Goal: Task Accomplishment & Management: Manage account settings

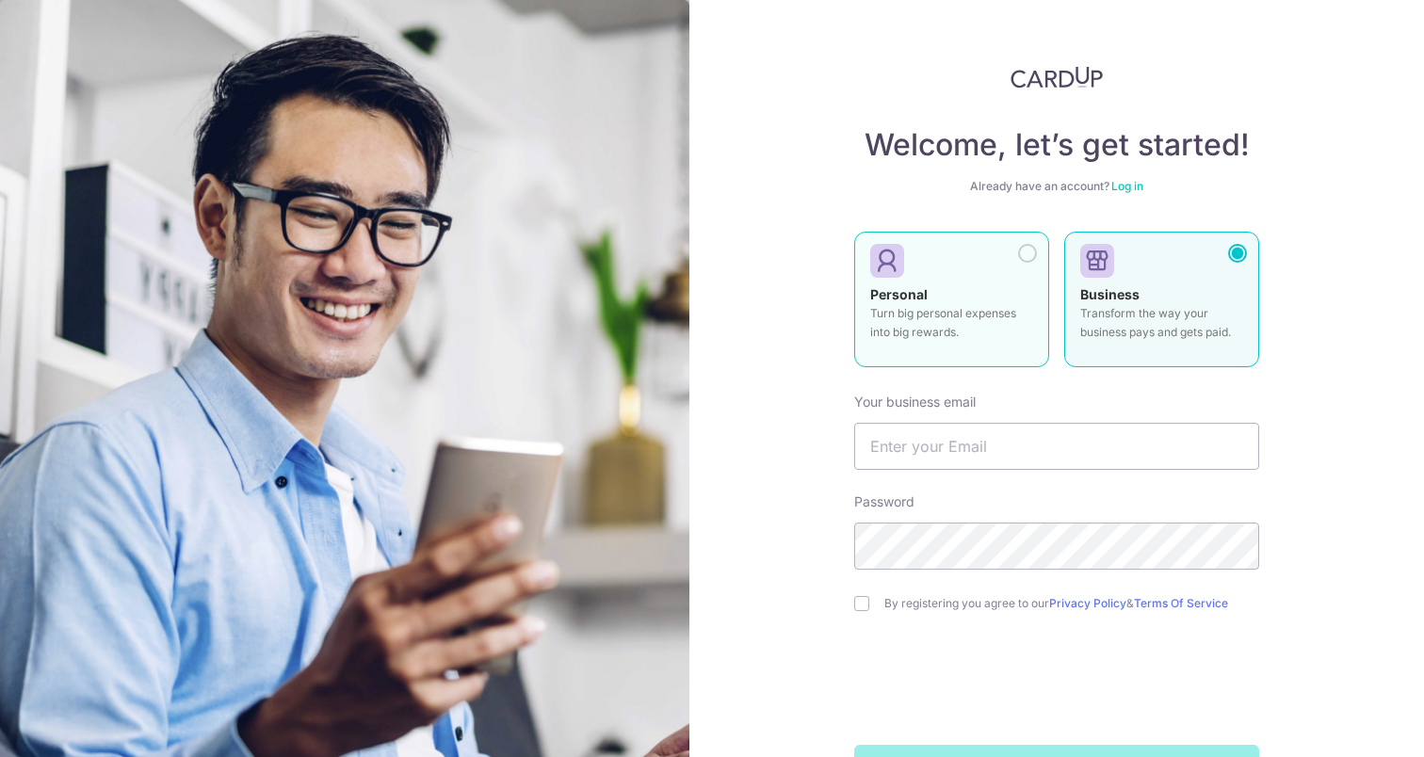
click at [974, 289] on div "Personal Turn big personal expenses into big rewards." at bounding box center [951, 318] width 163 height 66
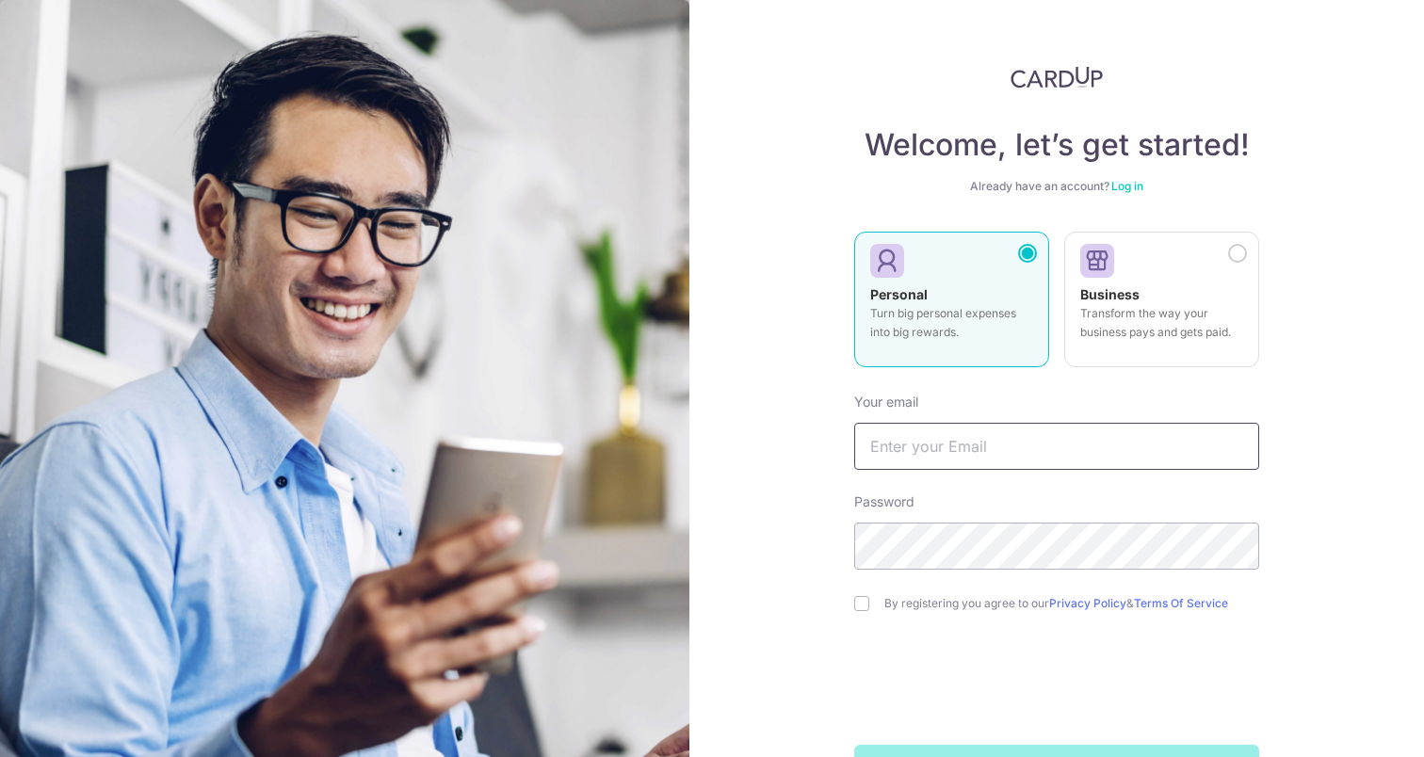
click at [936, 444] on input "text" at bounding box center [1056, 446] width 405 height 47
type input "[EMAIL_ADDRESS][DOMAIN_NAME]"
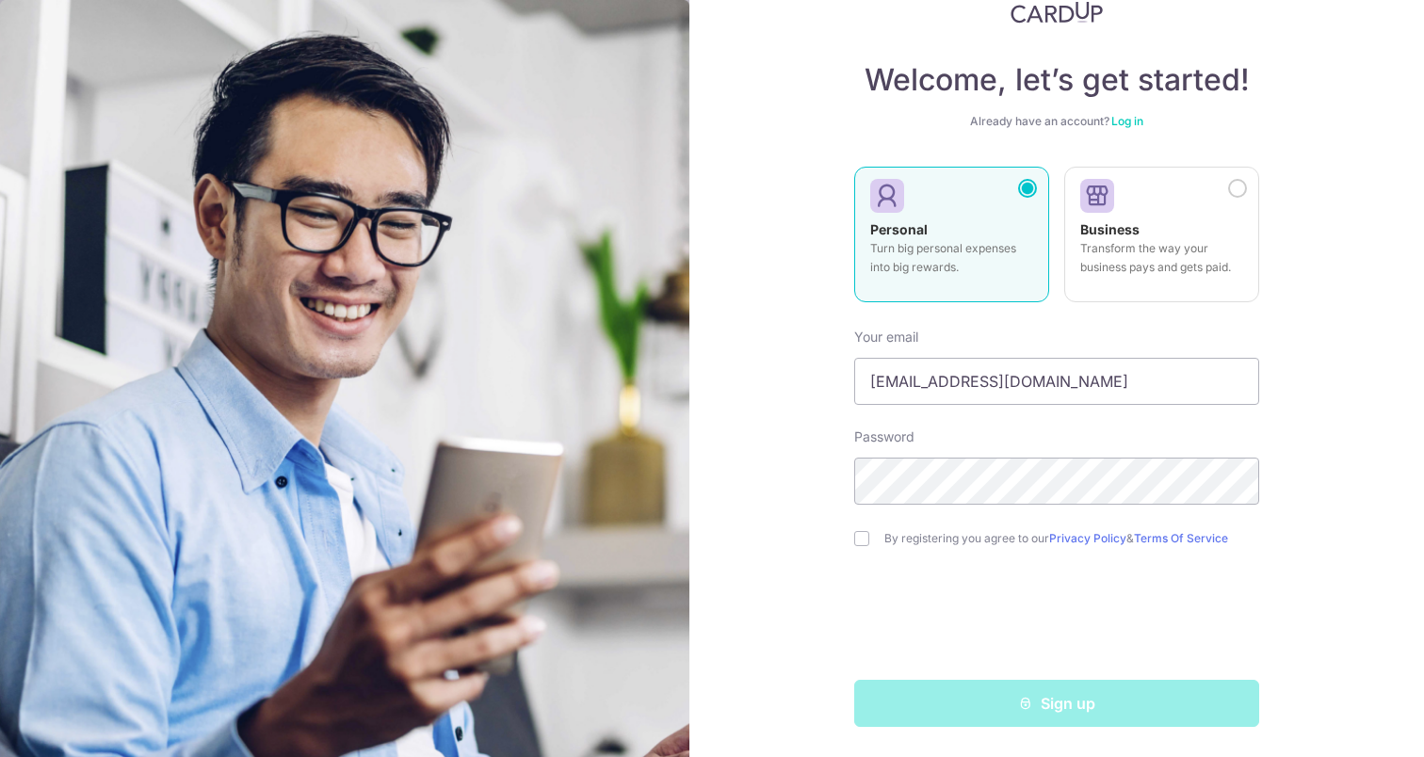
click at [878, 537] on div "By registering you agree to our Privacy Policy & Terms Of Service" at bounding box center [1056, 538] width 405 height 23
click at [857, 542] on input "checkbox" at bounding box center [861, 538] width 15 height 15
checkbox input "true"
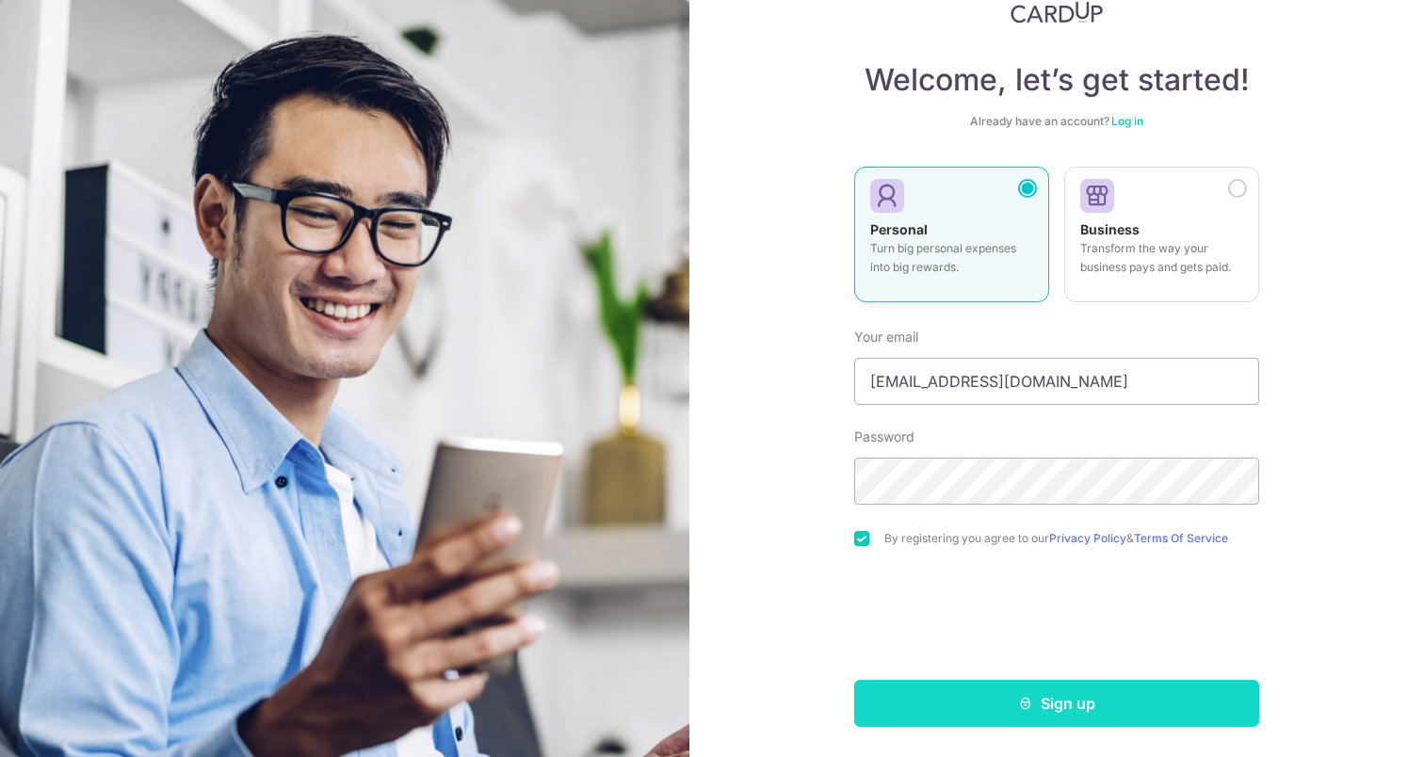
click at [1043, 708] on button "Sign up" at bounding box center [1056, 703] width 405 height 47
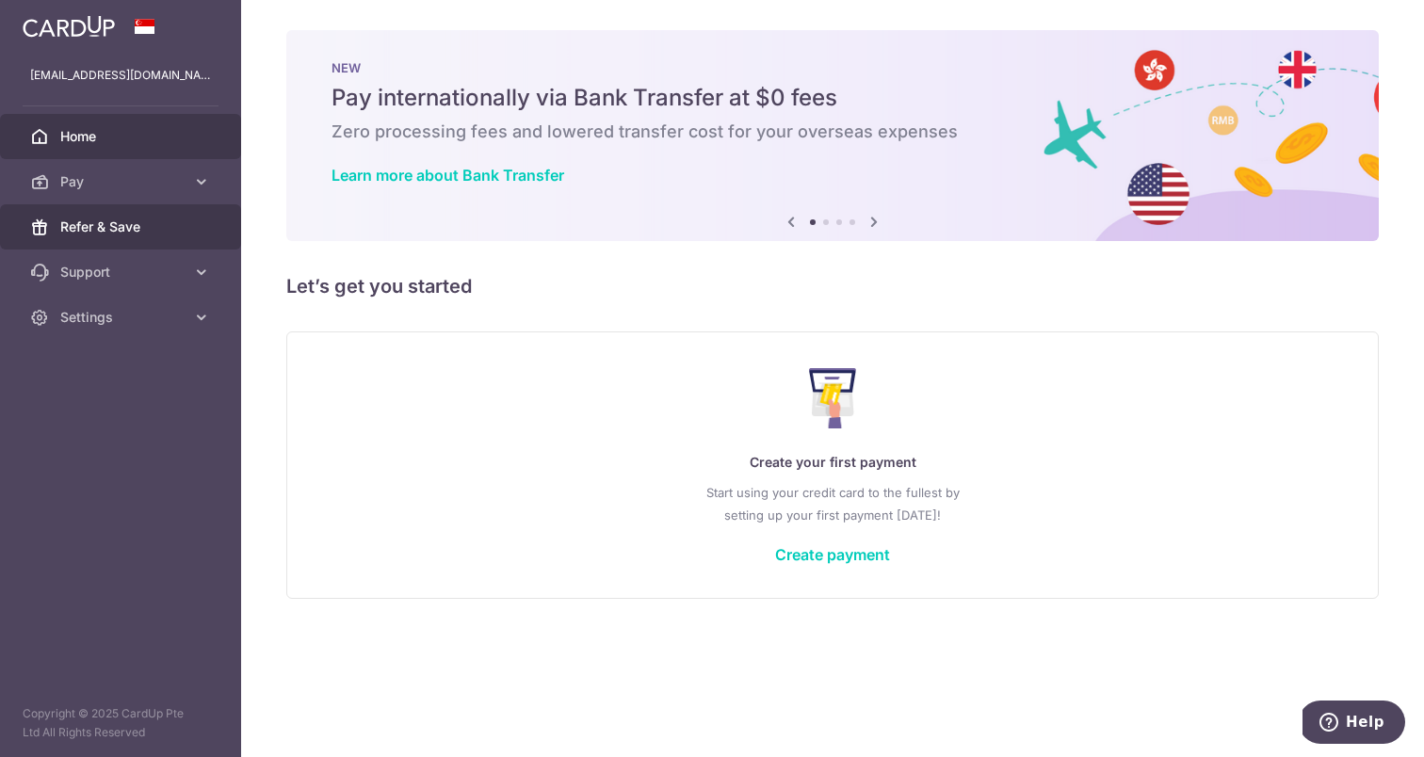
click at [144, 223] on span "Refer & Save" at bounding box center [122, 227] width 124 height 19
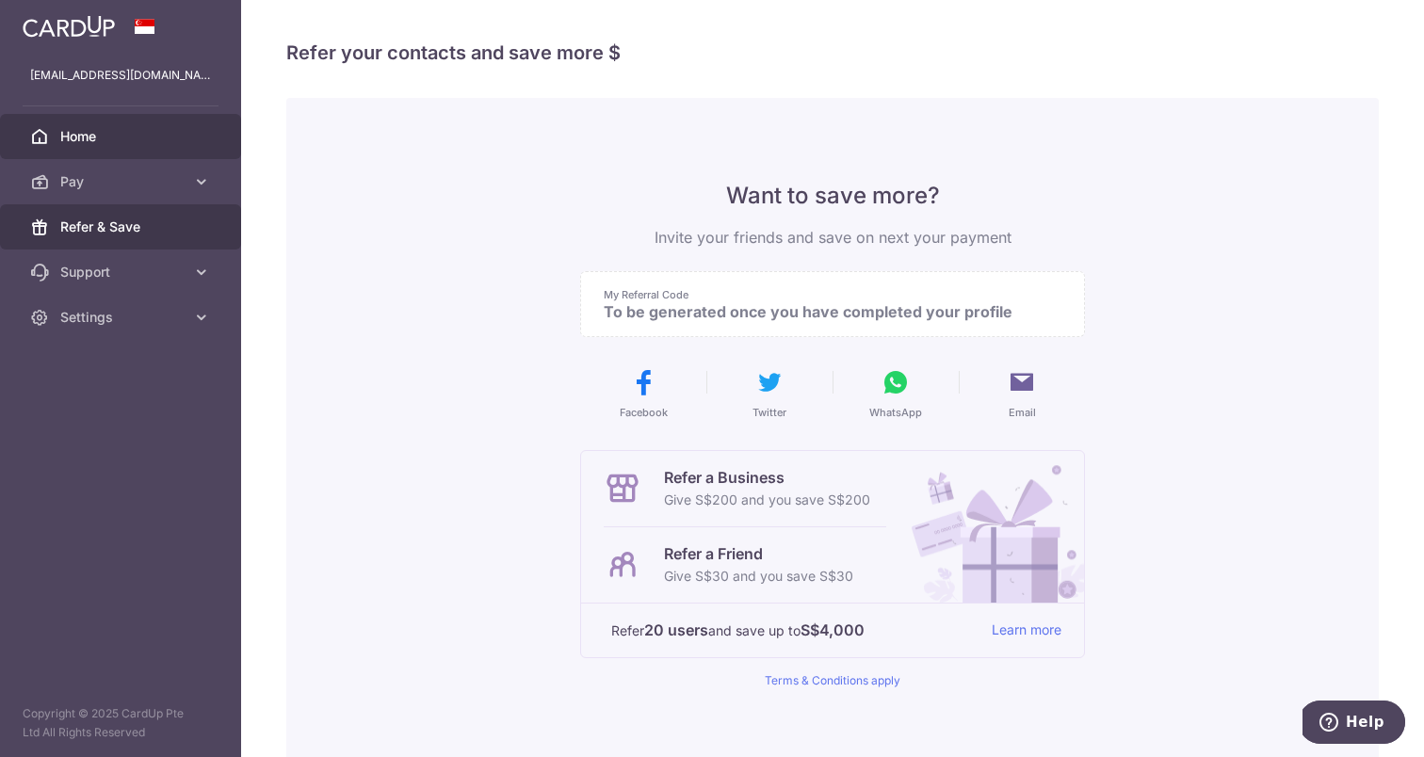
click at [114, 147] on link "Home" at bounding box center [120, 136] width 241 height 45
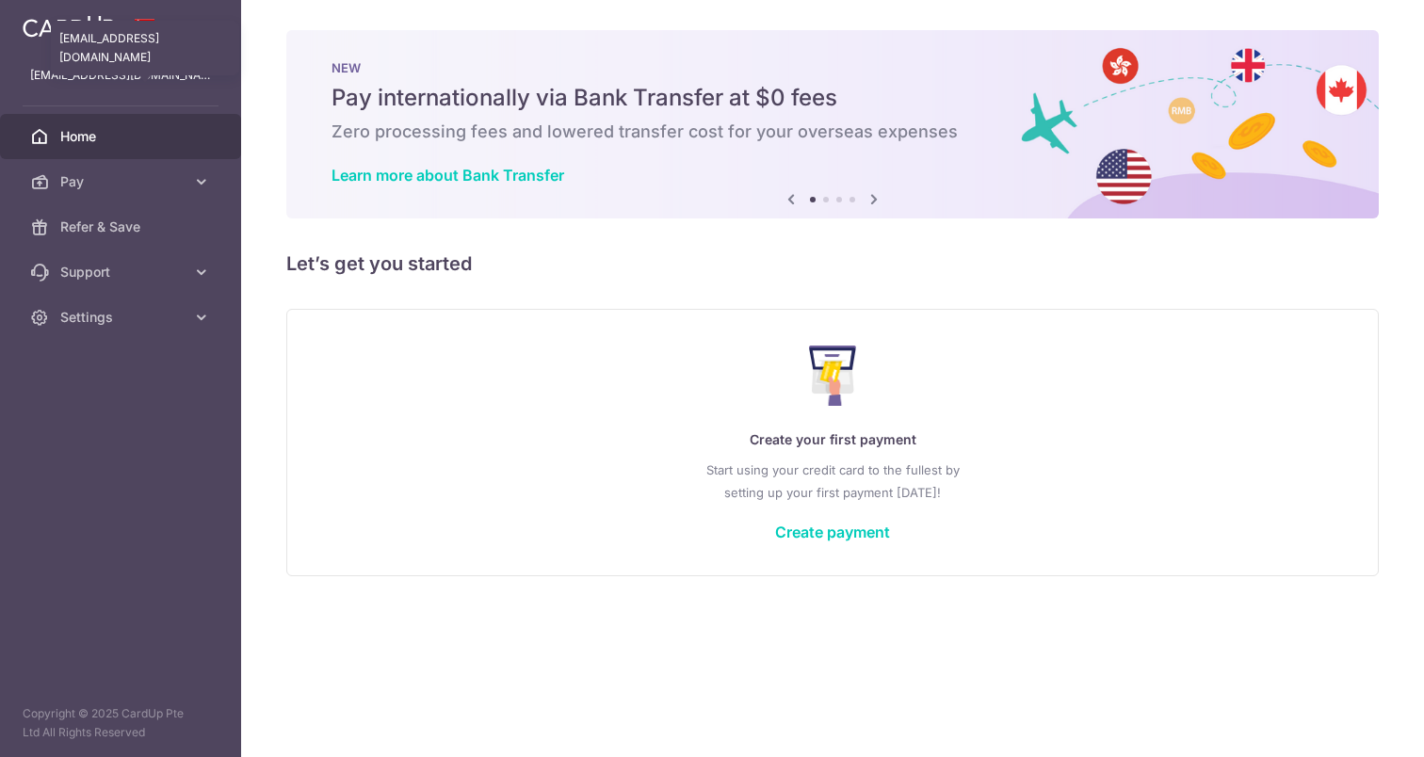
click at [136, 73] on p "fionatoh27@gmail.com" at bounding box center [120, 75] width 181 height 19
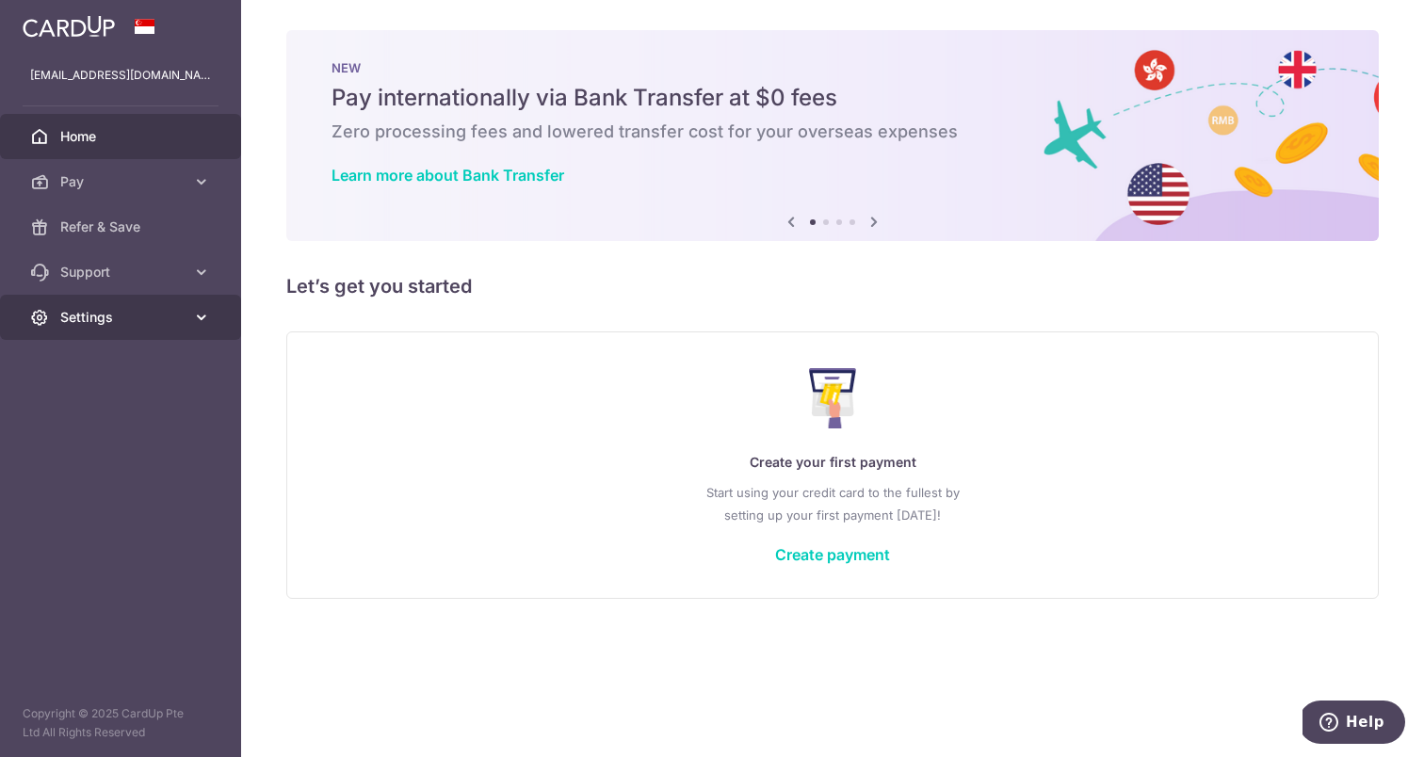
click at [182, 329] on link "Settings" at bounding box center [120, 317] width 241 height 45
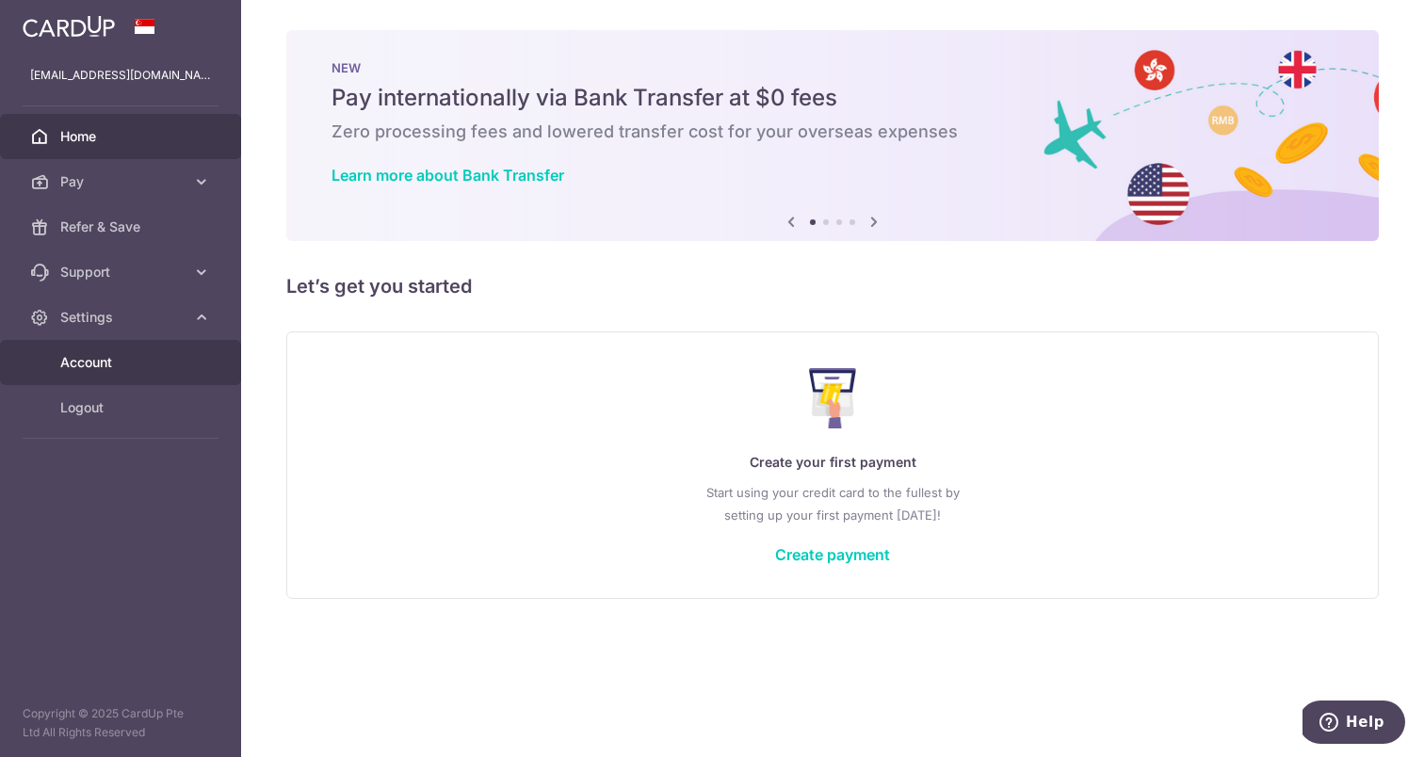
click at [153, 358] on span "Account" at bounding box center [122, 362] width 124 height 19
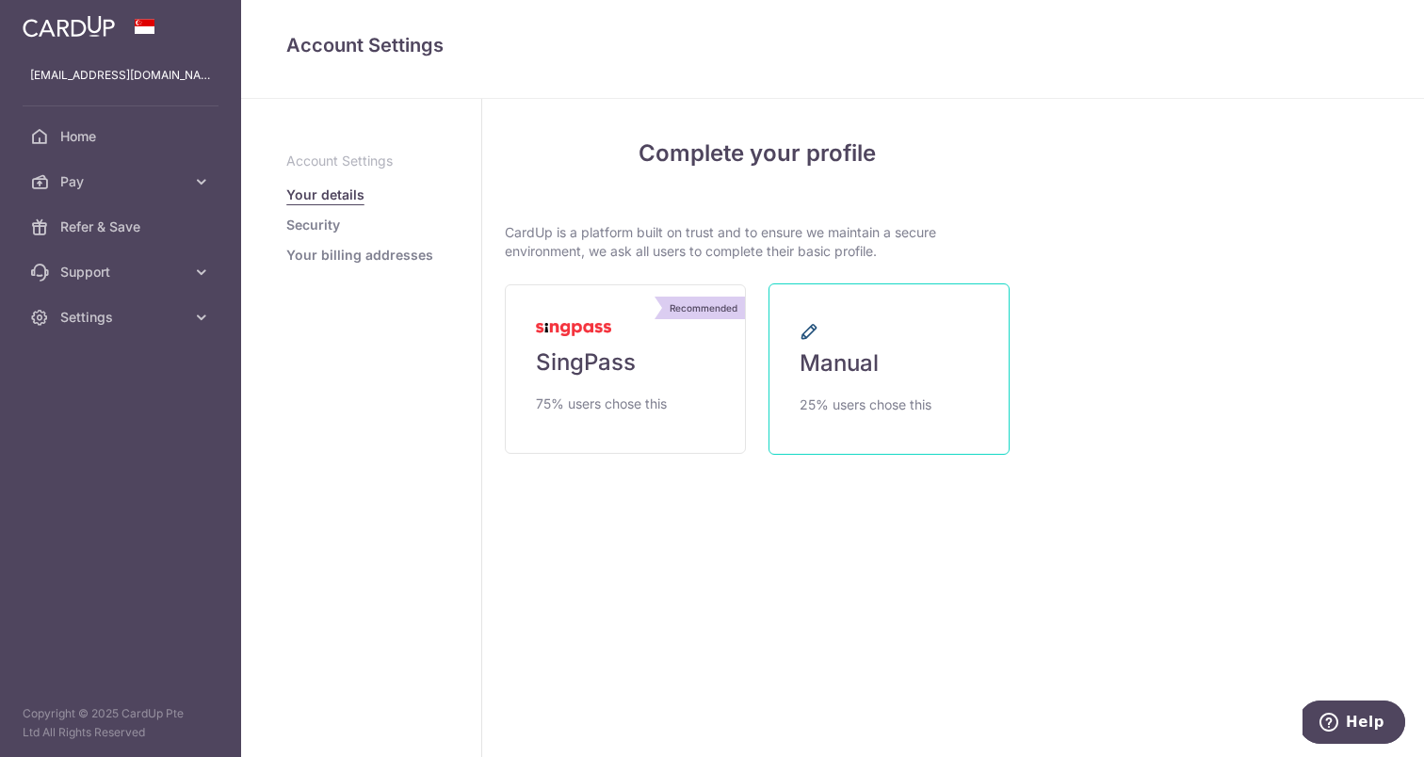
click at [846, 391] on link "Manual 25% users chose this" at bounding box center [889, 369] width 241 height 171
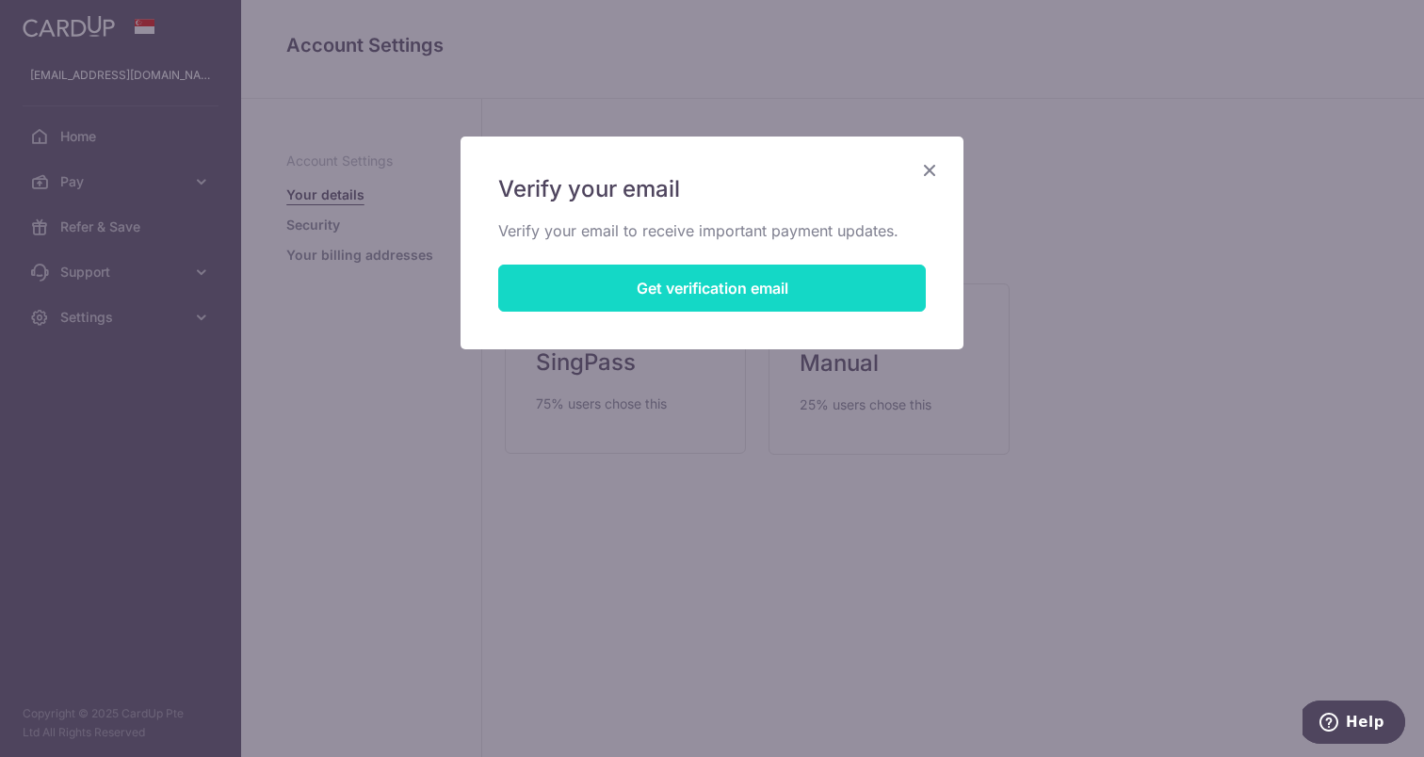
click at [718, 297] on button "Get verification email" at bounding box center [712, 288] width 428 height 47
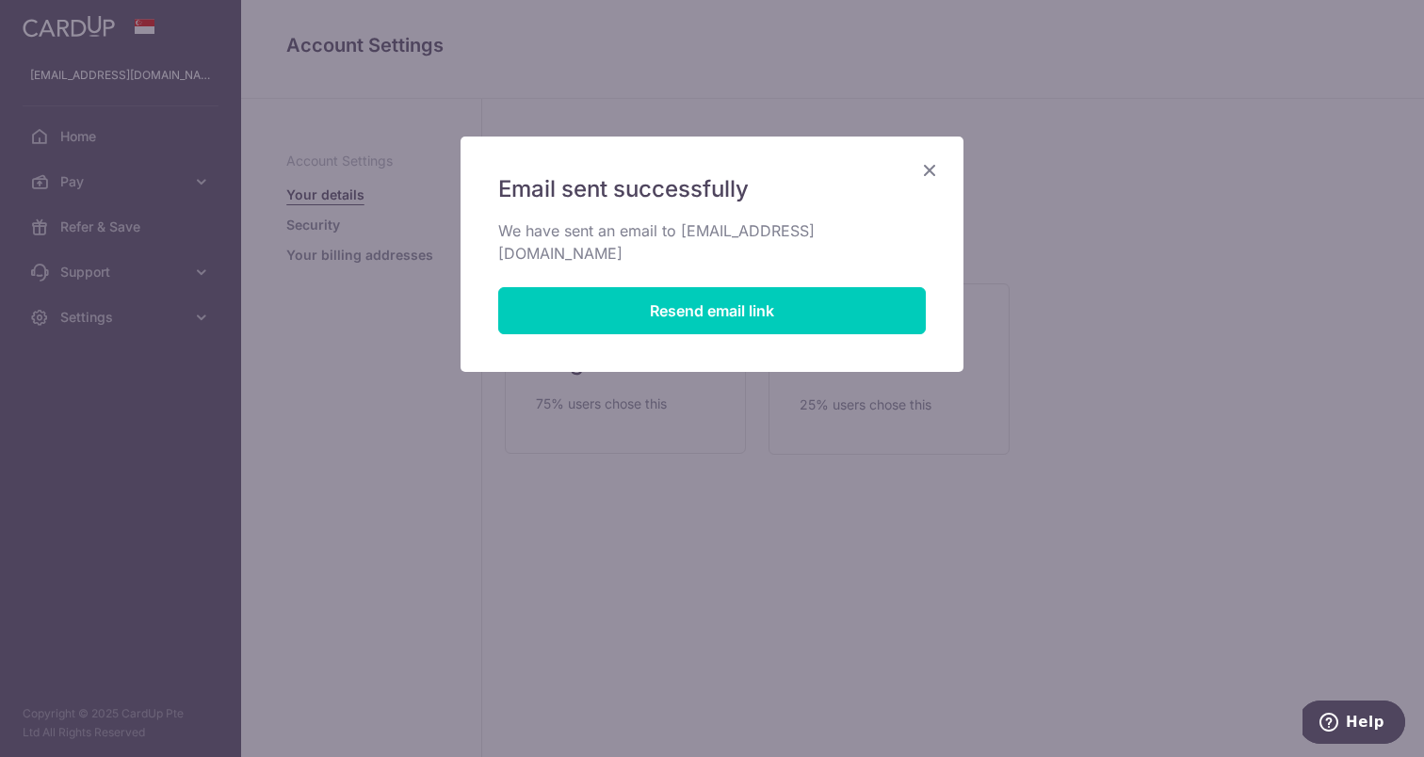
click at [938, 180] on icon "Close" at bounding box center [929, 170] width 23 height 24
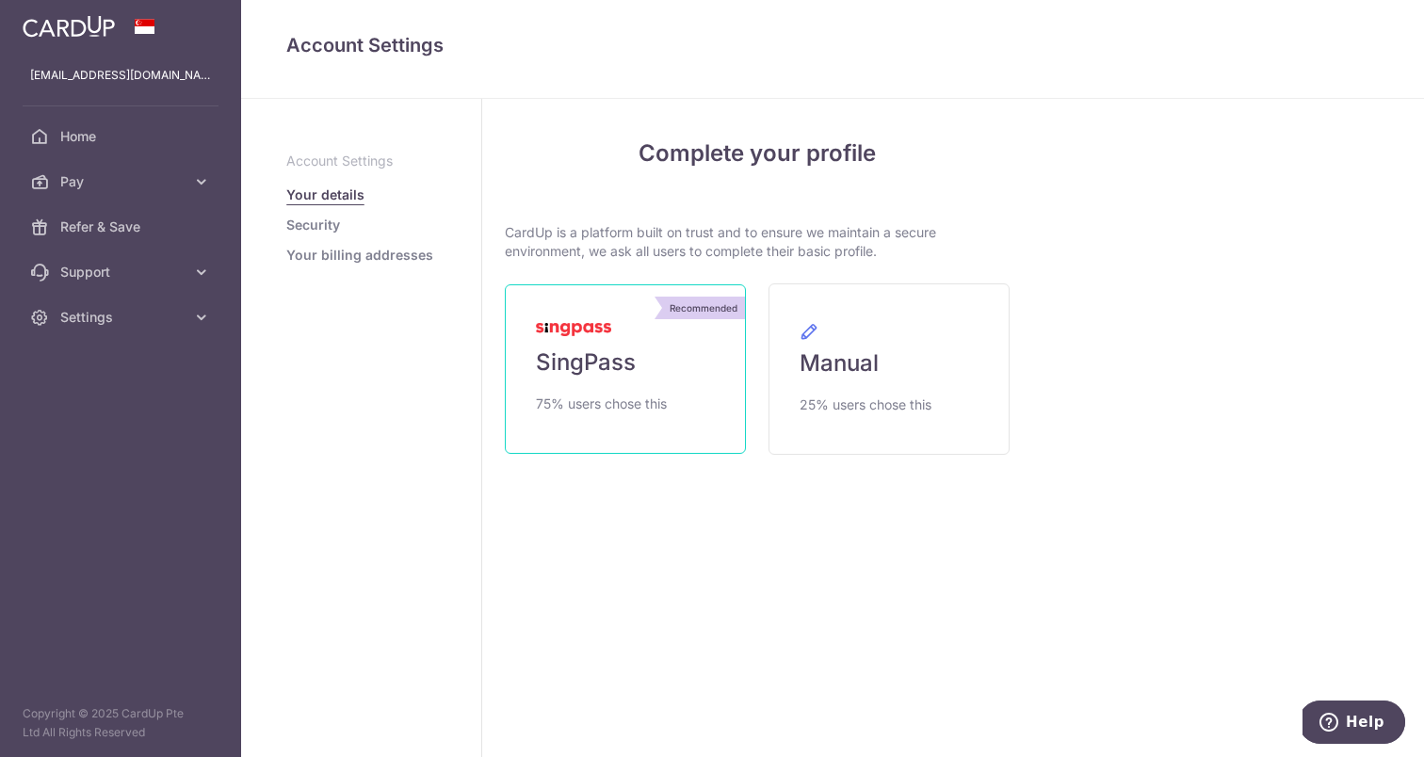
click at [694, 359] on link "Recommended SingPass 75% users chose this" at bounding box center [625, 369] width 241 height 170
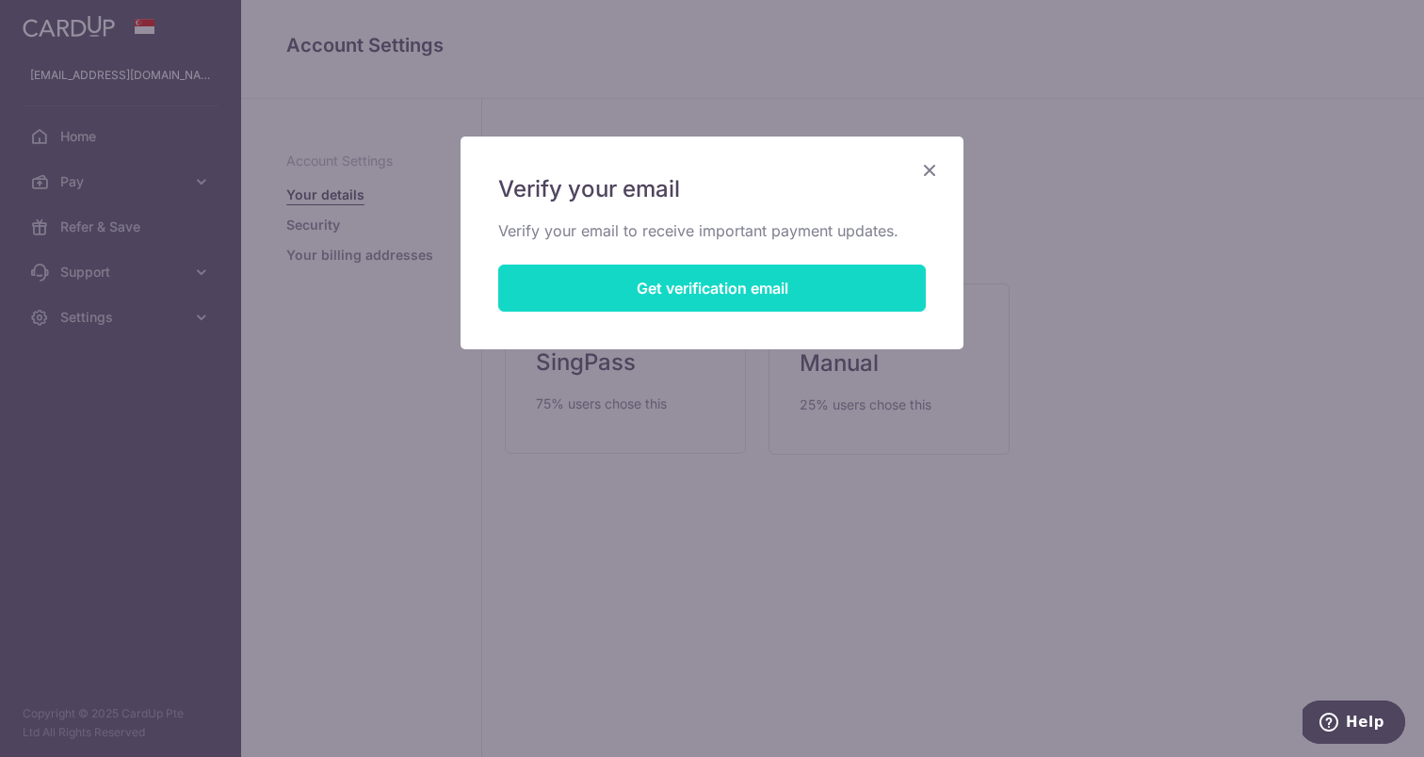
click at [744, 305] on button "Get verification email" at bounding box center [712, 288] width 428 height 47
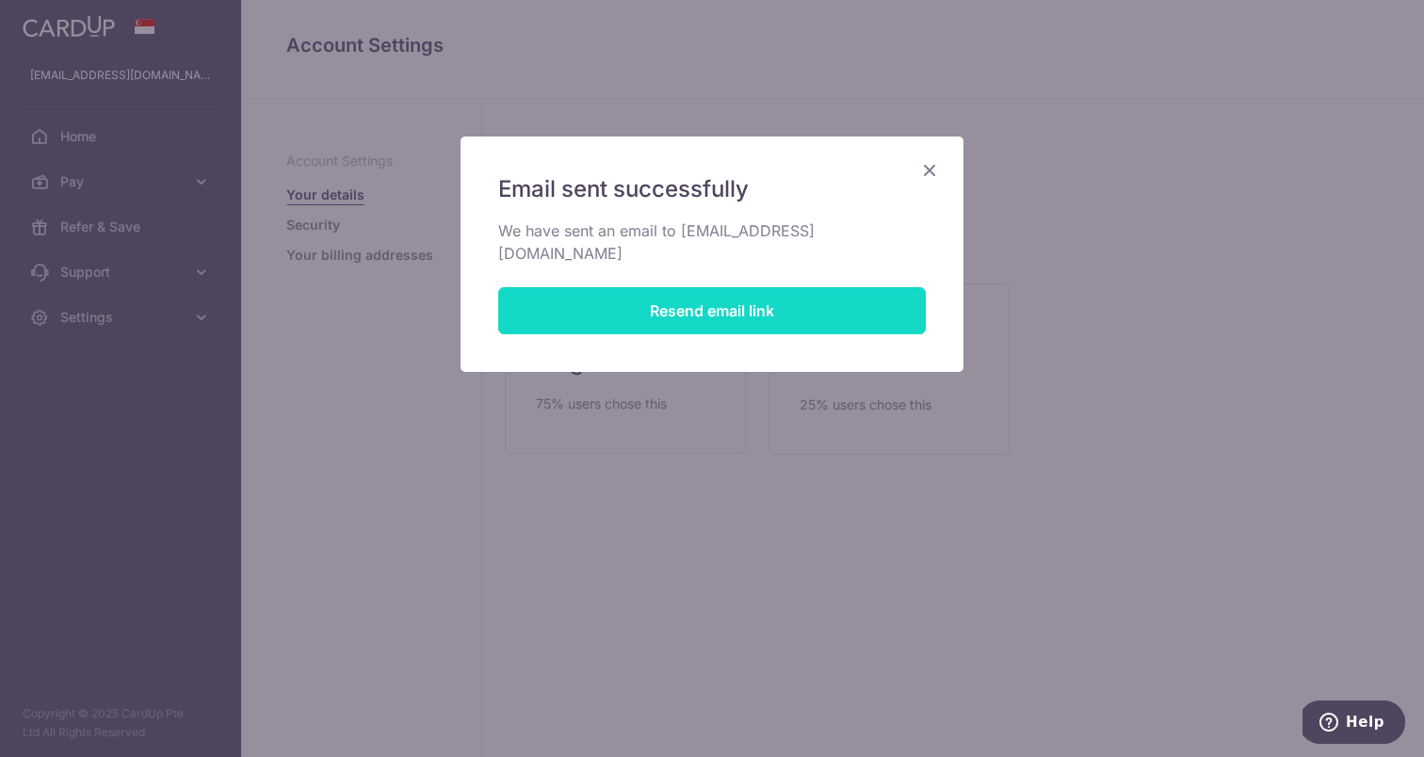
click at [786, 308] on button "Resend email link" at bounding box center [712, 310] width 428 height 47
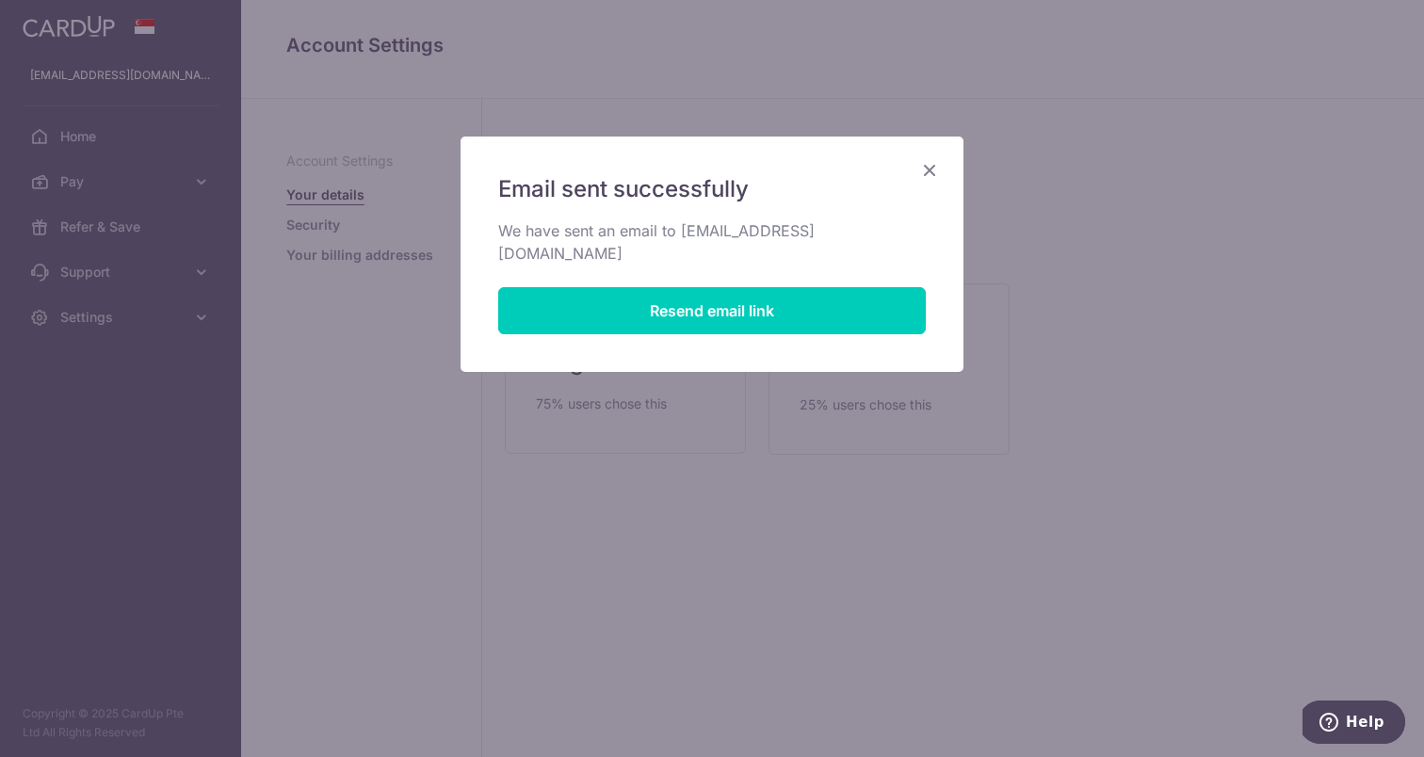
click at [917, 185] on h5 "Email sent successfully" at bounding box center [712, 189] width 428 height 30
click at [925, 180] on icon "Close" at bounding box center [929, 170] width 23 height 24
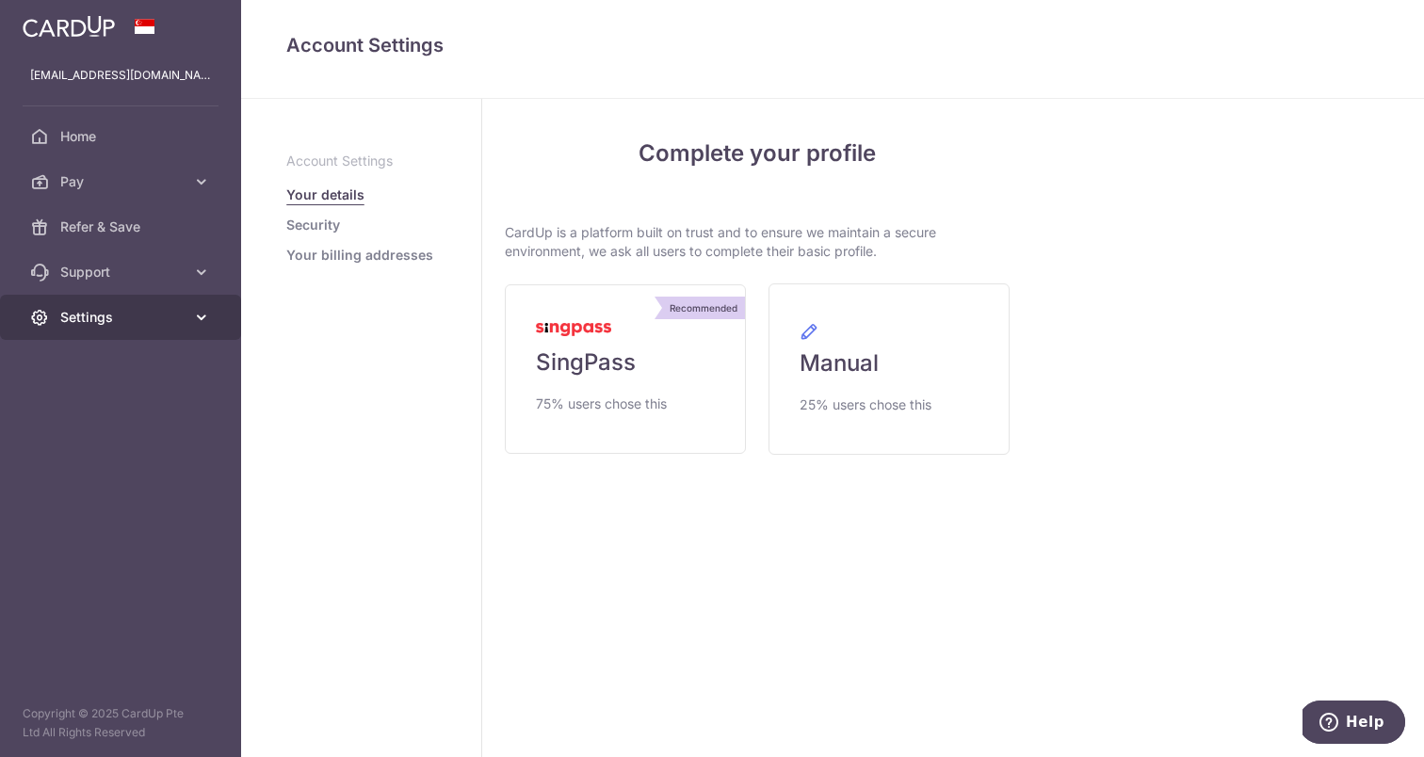
click at [135, 323] on span "Settings" at bounding box center [122, 317] width 124 height 19
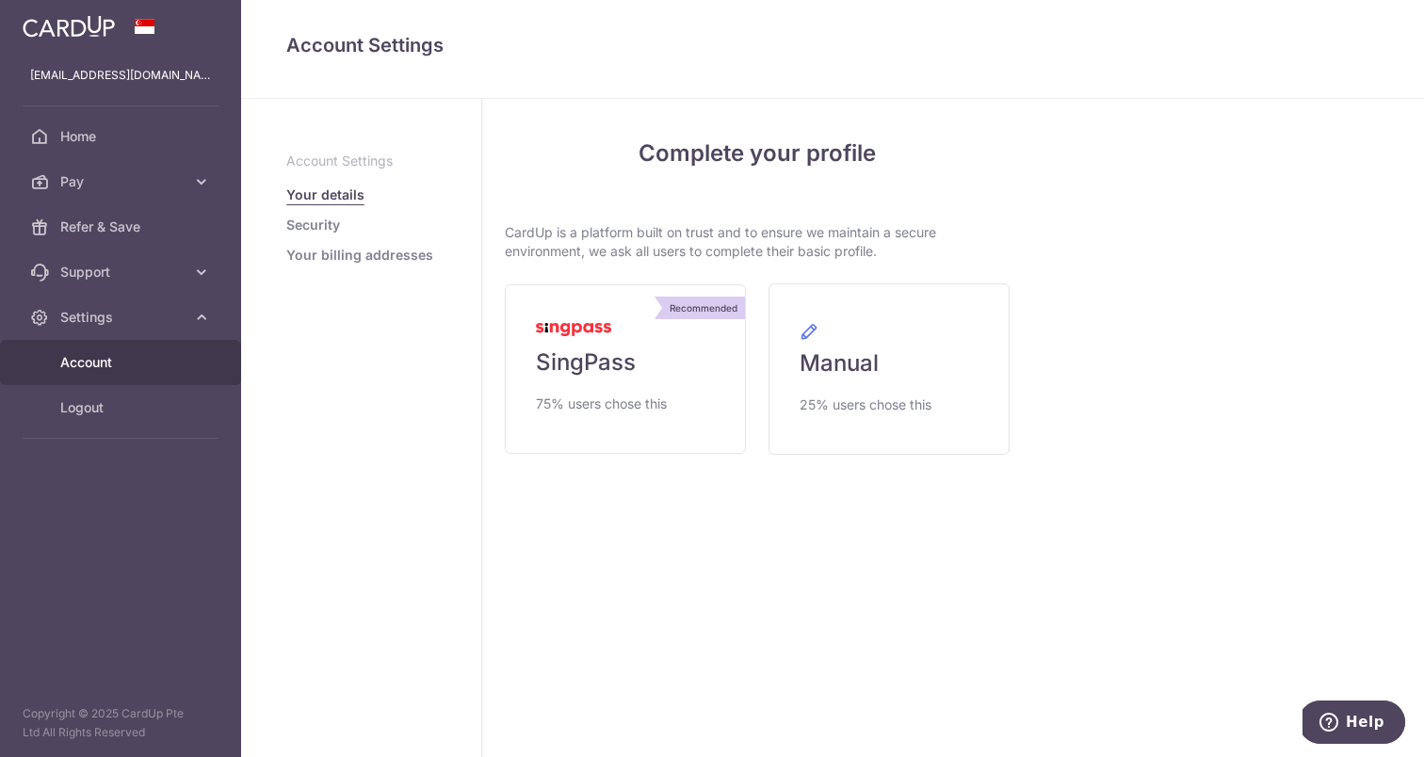
click at [115, 79] on p "fionatoh27@gmail.com" at bounding box center [120, 75] width 181 height 19
click at [107, 81] on p "fionatoh27@gmail.com" at bounding box center [120, 75] width 181 height 19
click at [97, 430] on link "Logout" at bounding box center [120, 407] width 241 height 45
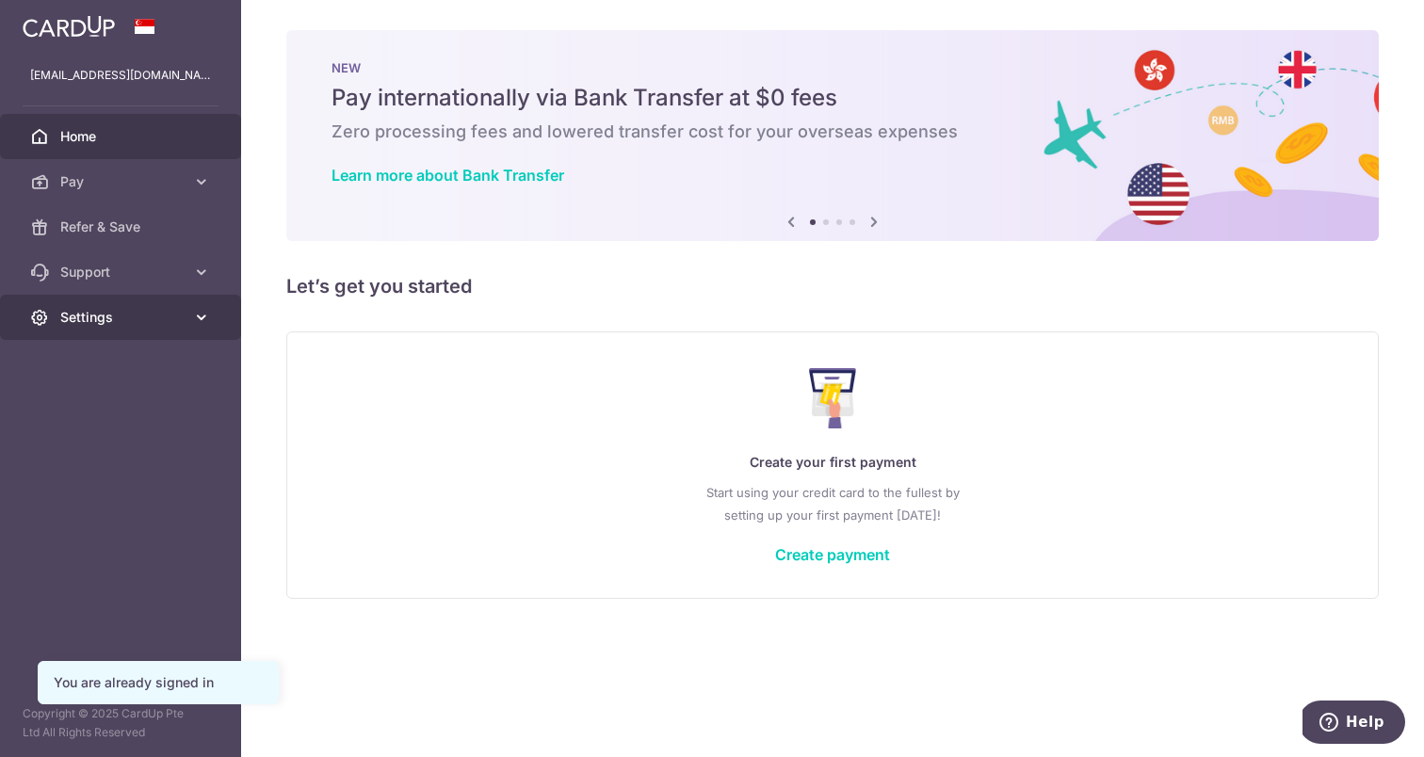
click at [105, 317] on span "Settings" at bounding box center [122, 317] width 124 height 19
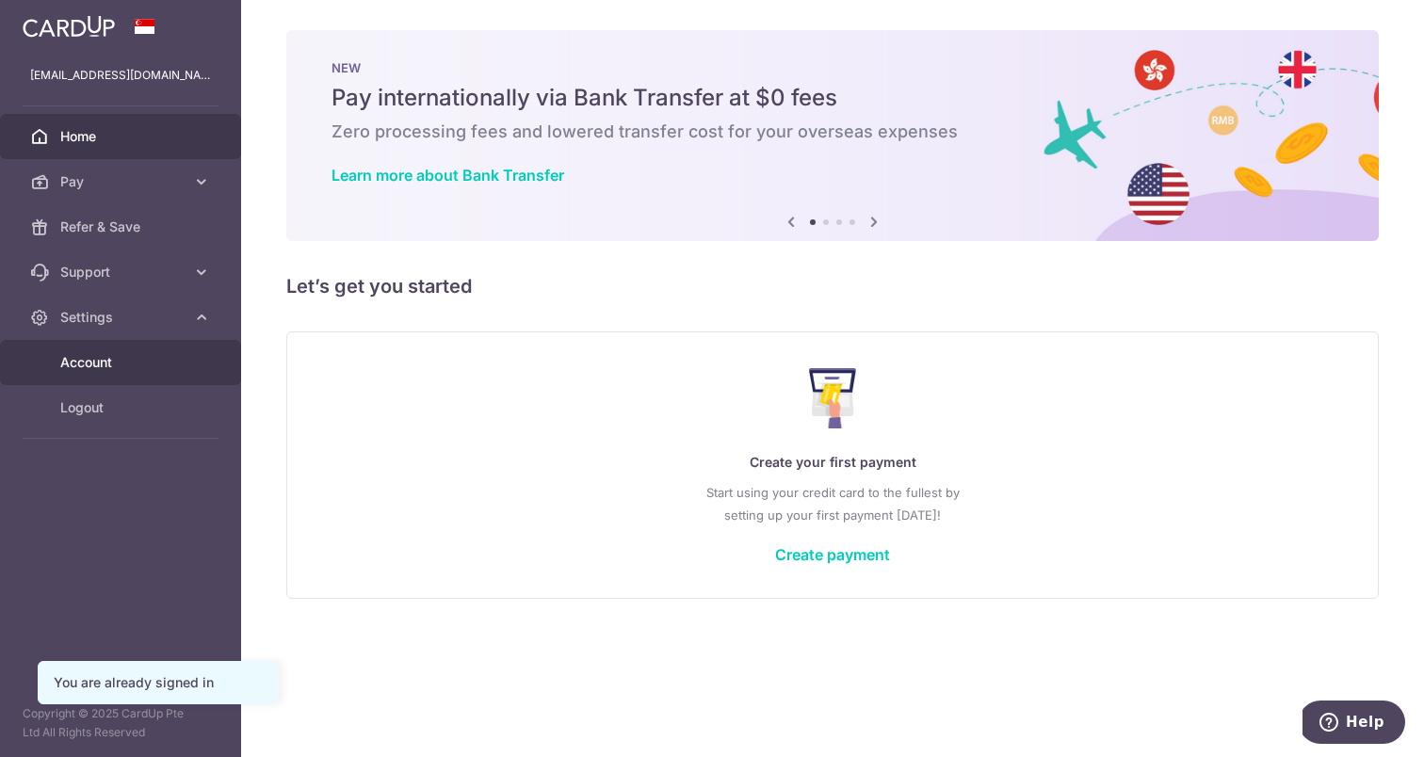
click at [130, 358] on span "Account" at bounding box center [122, 362] width 124 height 19
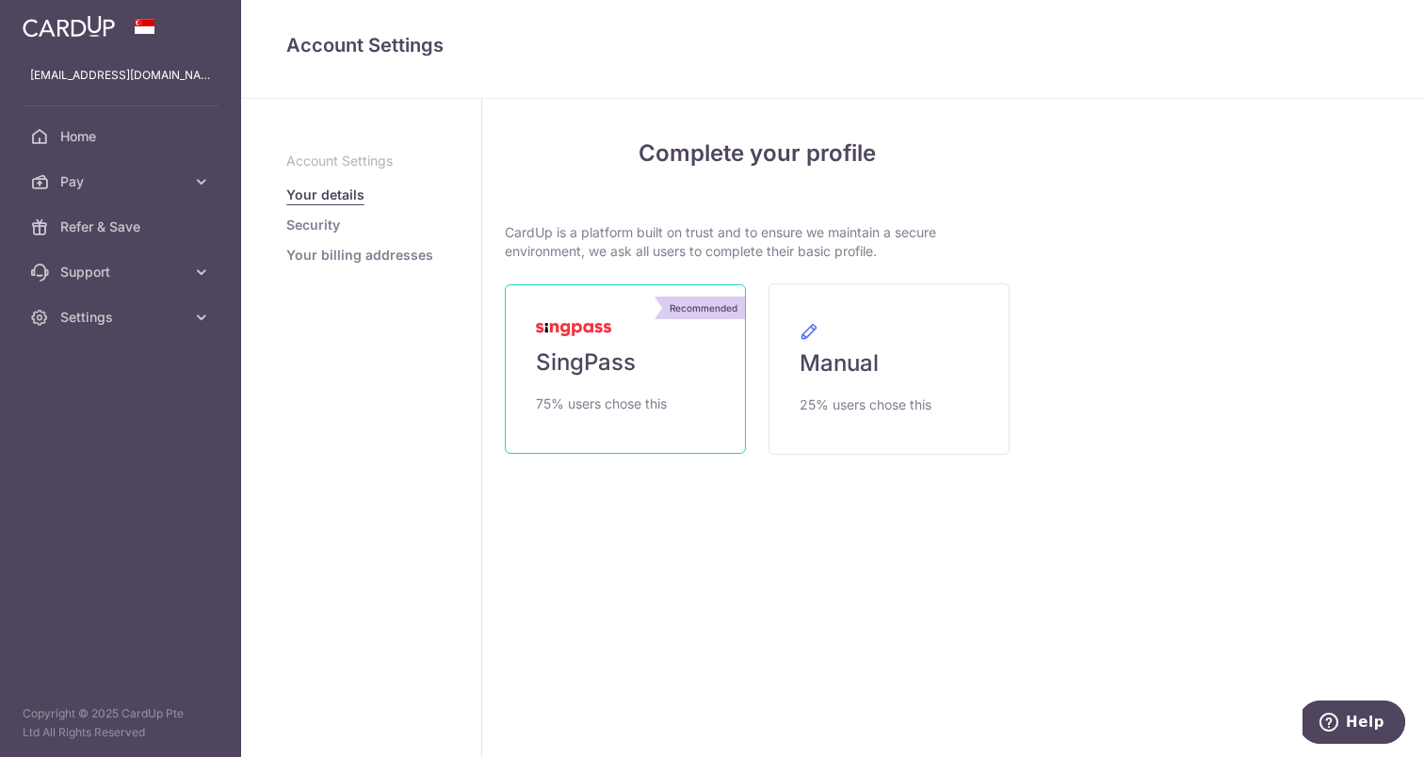
click at [649, 391] on link "Recommended SingPass 75% users chose this" at bounding box center [625, 369] width 241 height 170
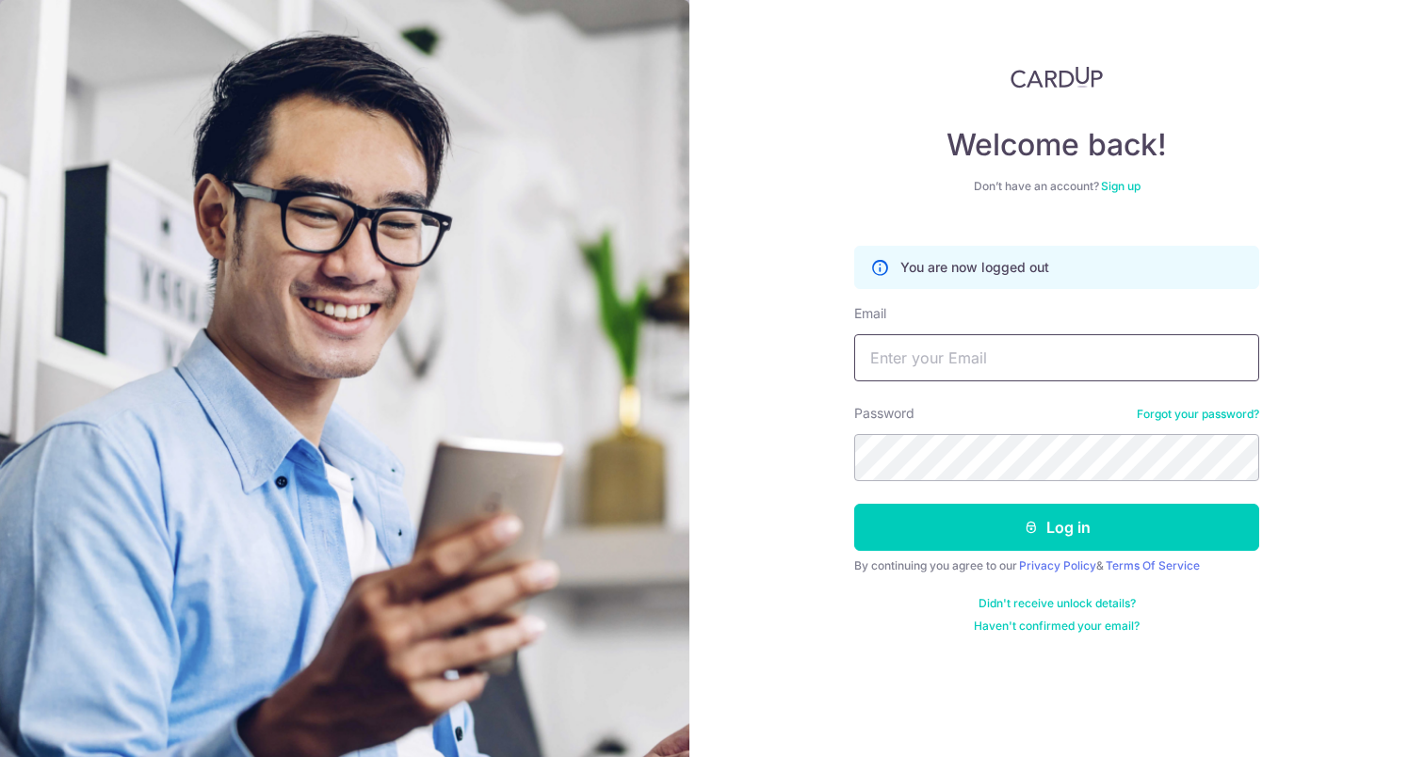
click at [1087, 366] on input "Email" at bounding box center [1056, 357] width 405 height 47
click at [1038, 355] on input "Email" at bounding box center [1056, 357] width 405 height 47
type input "fionaa"
click at [1113, 185] on link "Sign up" at bounding box center [1121, 186] width 40 height 14
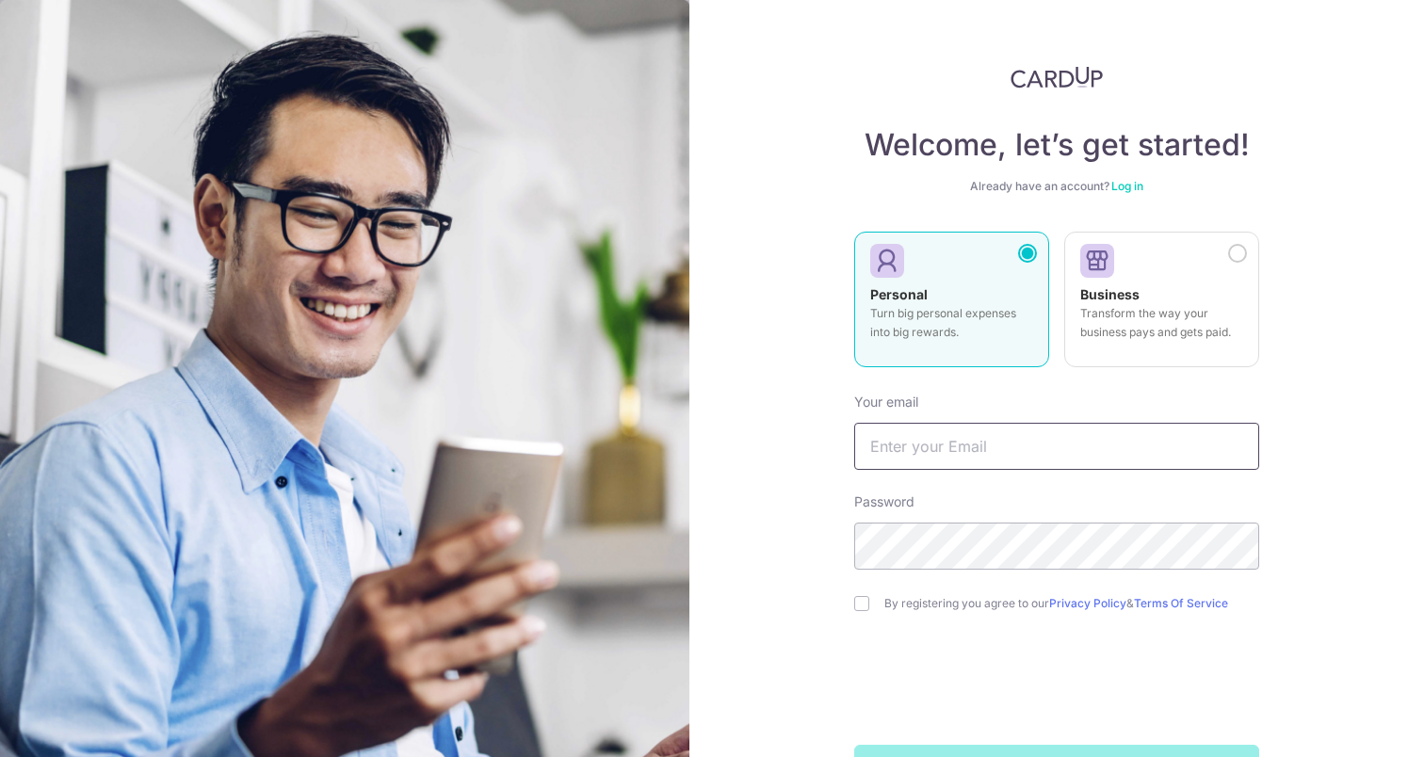
click at [1014, 447] on input "text" at bounding box center [1056, 446] width 405 height 47
type input "[EMAIL_ADDRESS][DOMAIN_NAME]"
click at [891, 612] on div "By registering you agree to our Privacy Policy & Terms Of Service" at bounding box center [1056, 603] width 405 height 23
click at [856, 609] on input "checkbox" at bounding box center [861, 603] width 15 height 15
checkbox input "true"
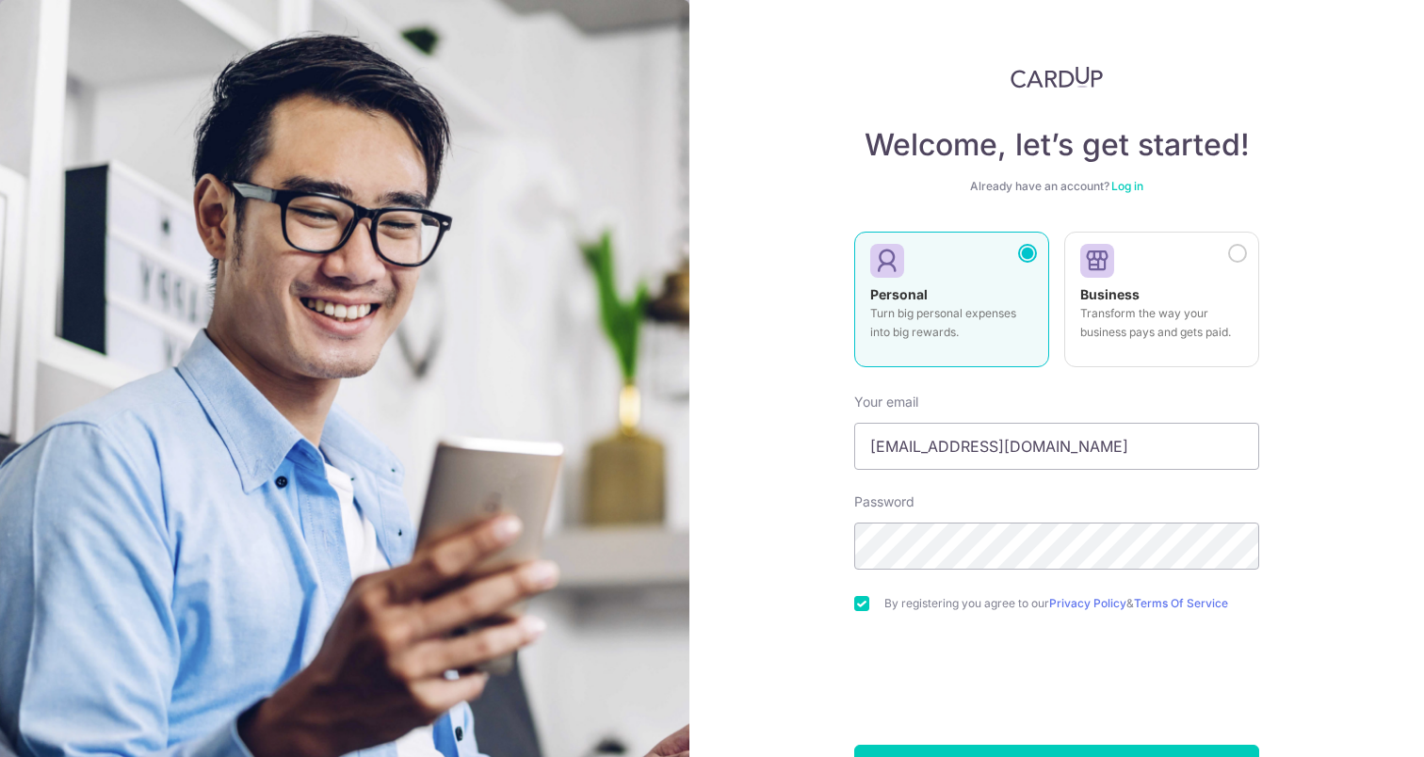
scroll to position [65, 0]
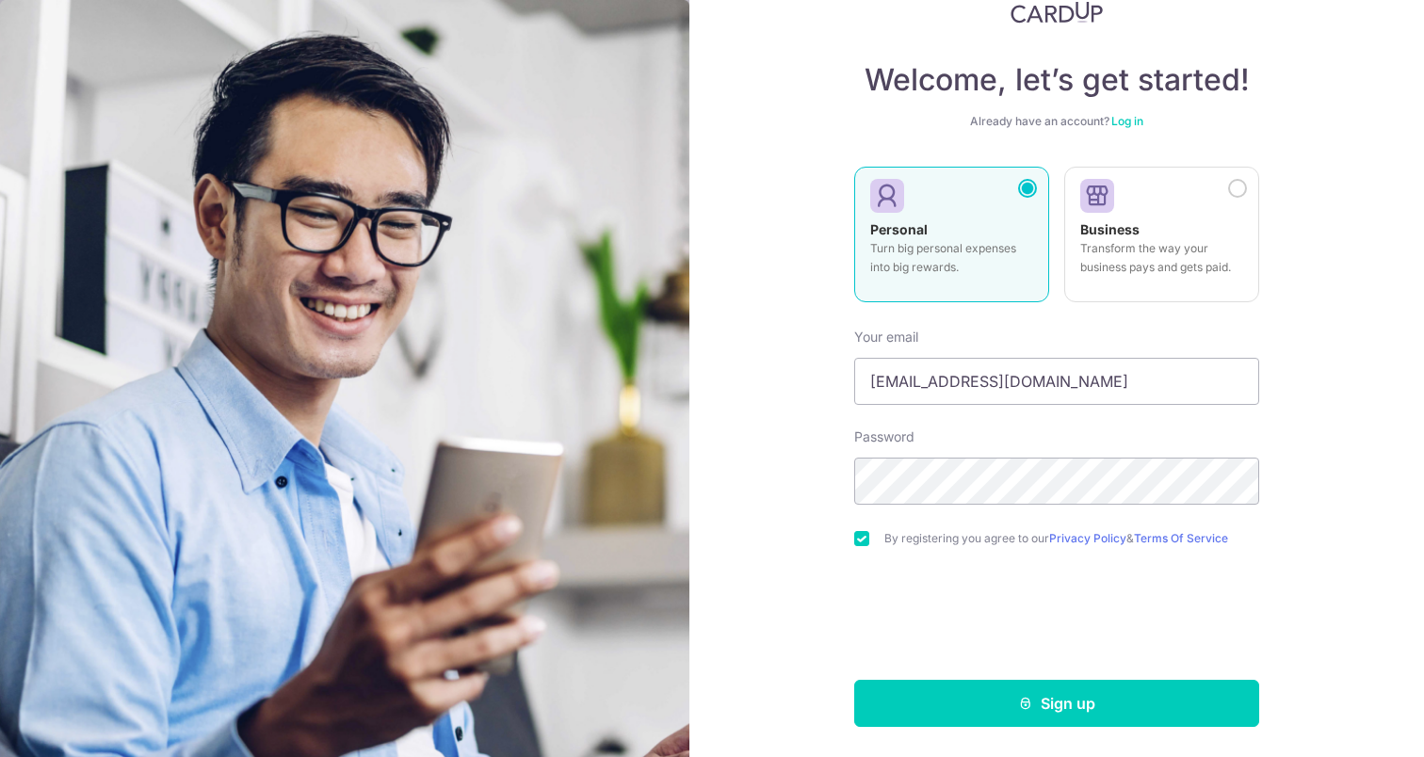
click at [945, 693] on button "Sign up" at bounding box center [1056, 703] width 405 height 47
